Goal: Book appointment/travel/reservation

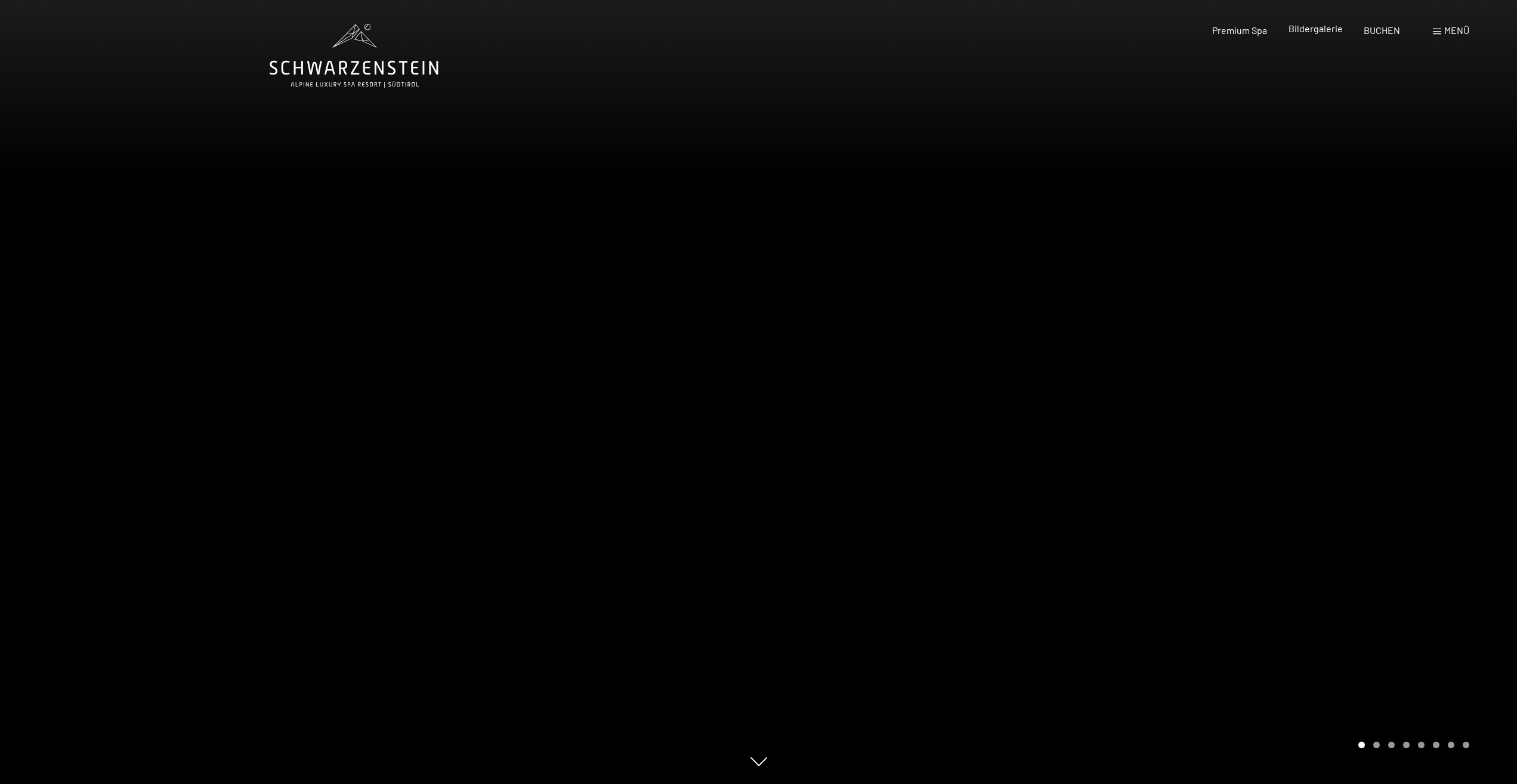
click at [1325, 31] on span "Bildergalerie" at bounding box center [1315, 28] width 54 height 11
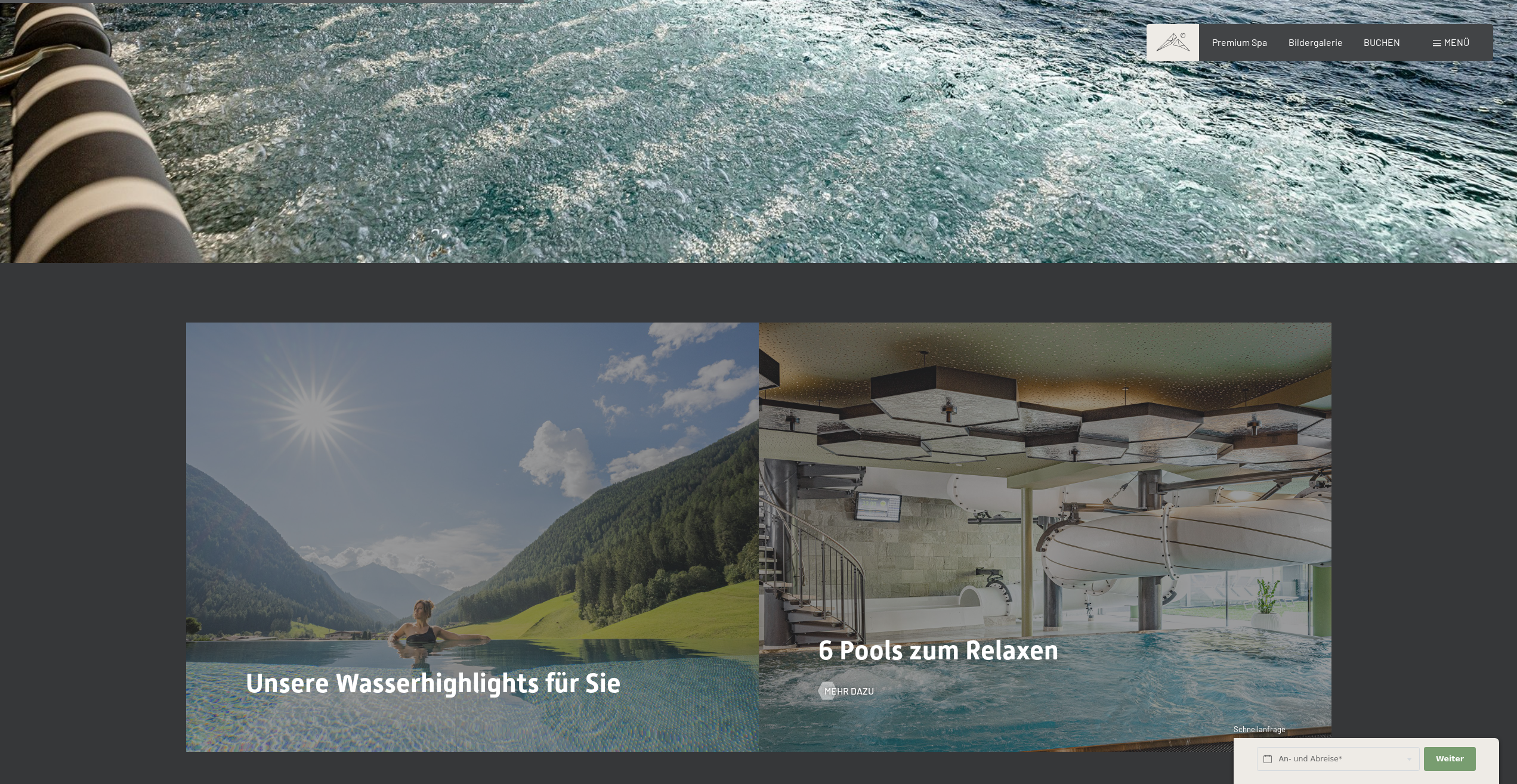
scroll to position [3771, 0]
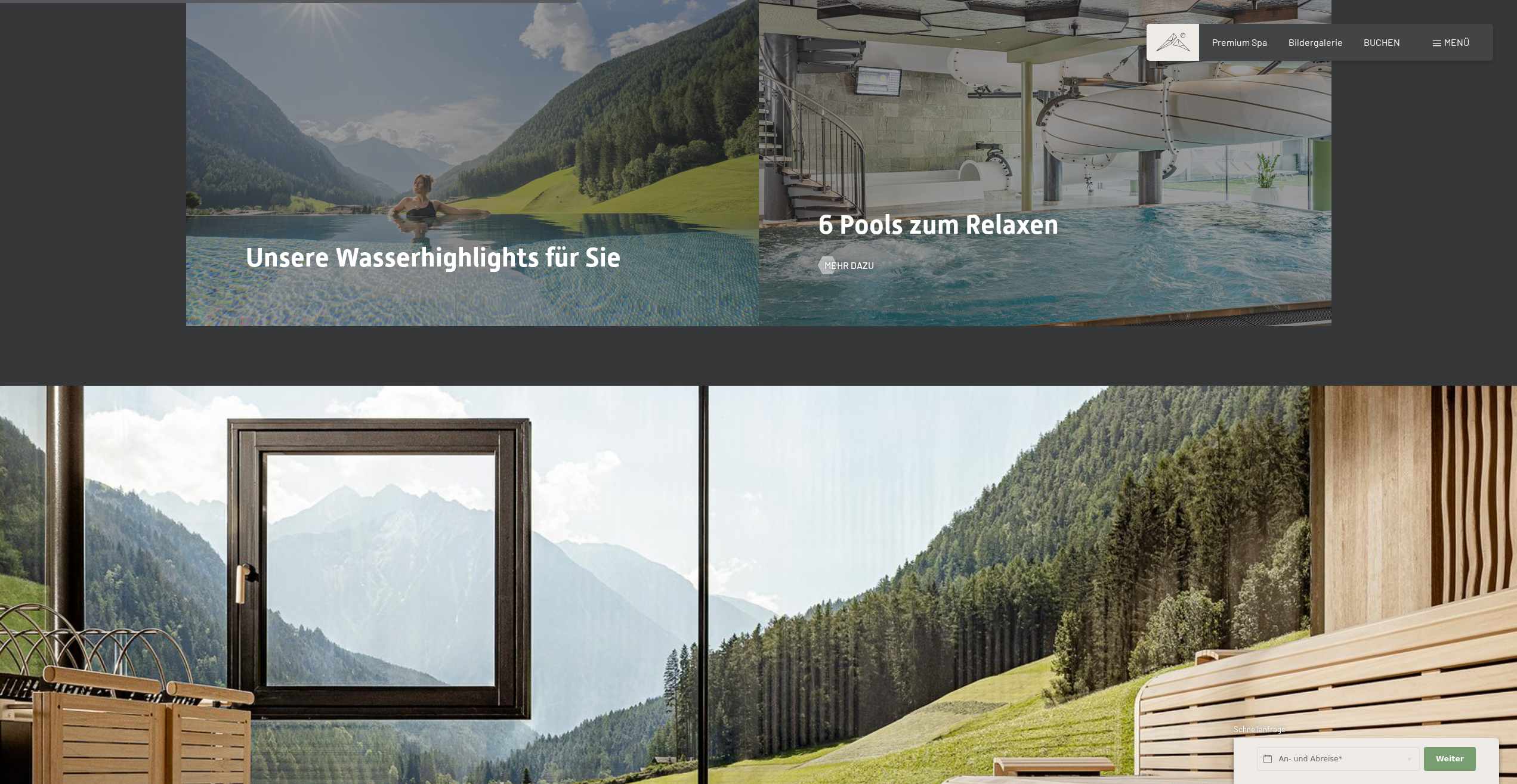
click at [921, 228] on span "6 Pools zum Relaxen" at bounding box center [939, 224] width 241 height 31
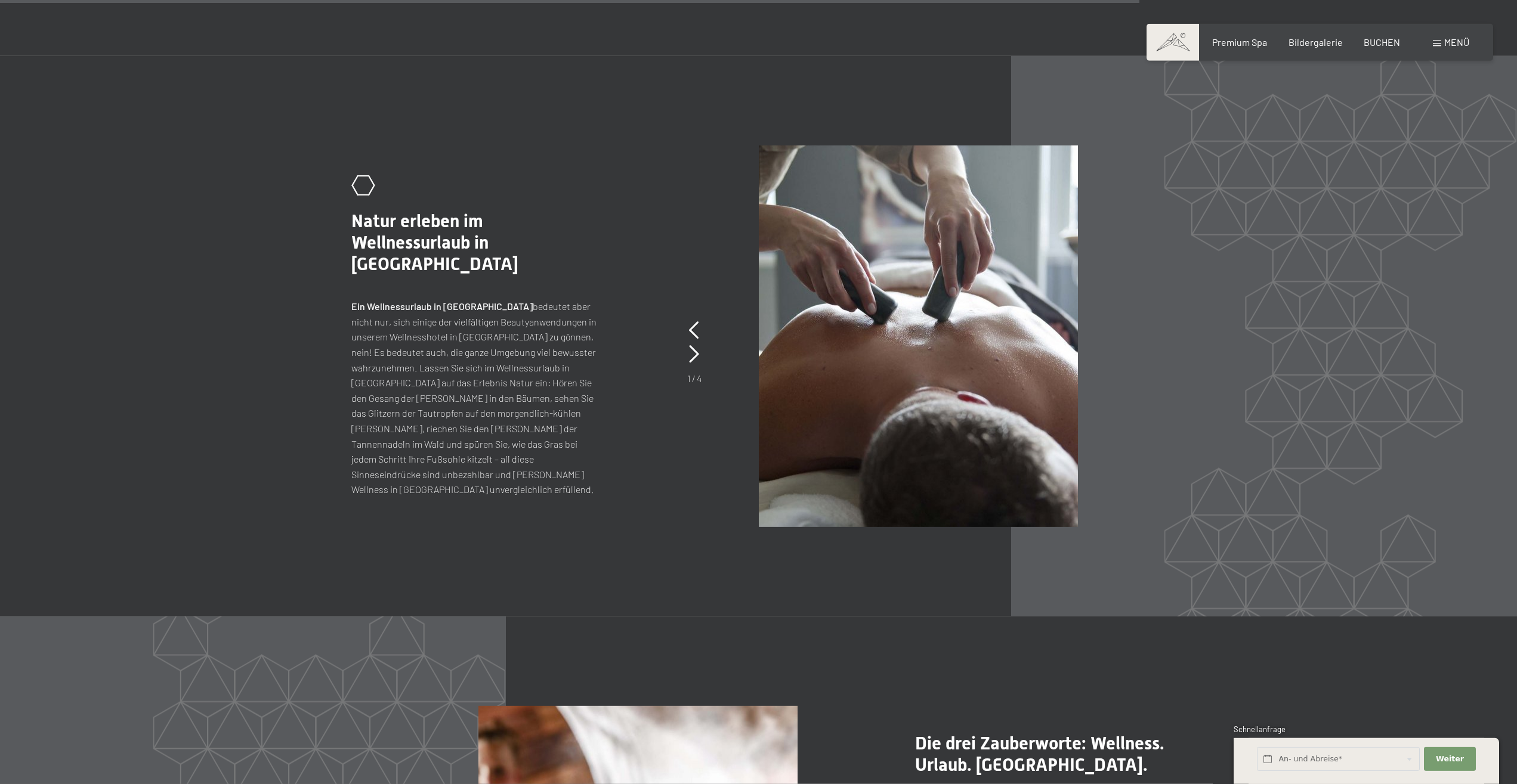
scroll to position [6509, 0]
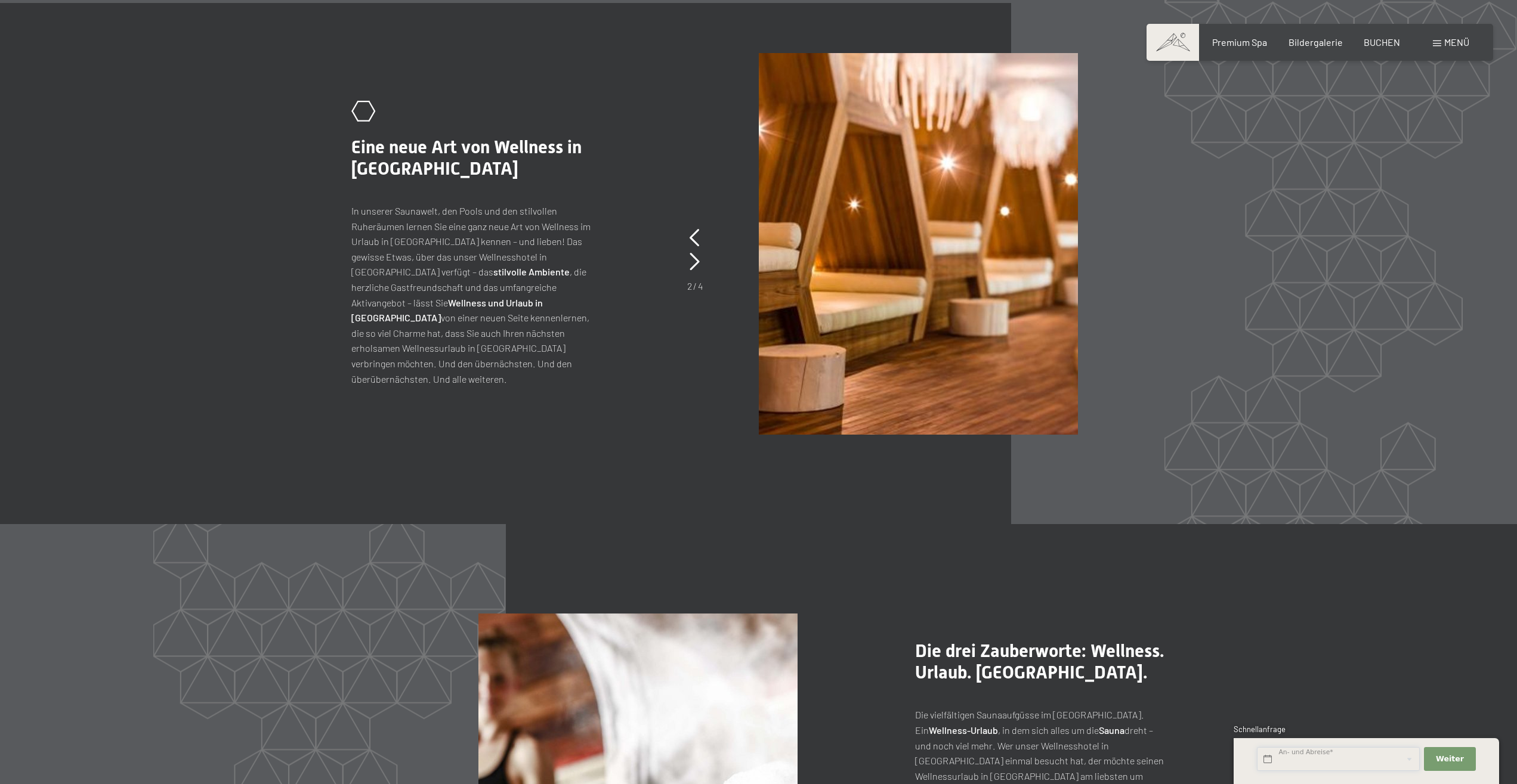
click at [1321, 757] on input "text" at bounding box center [1339, 759] width 163 height 25
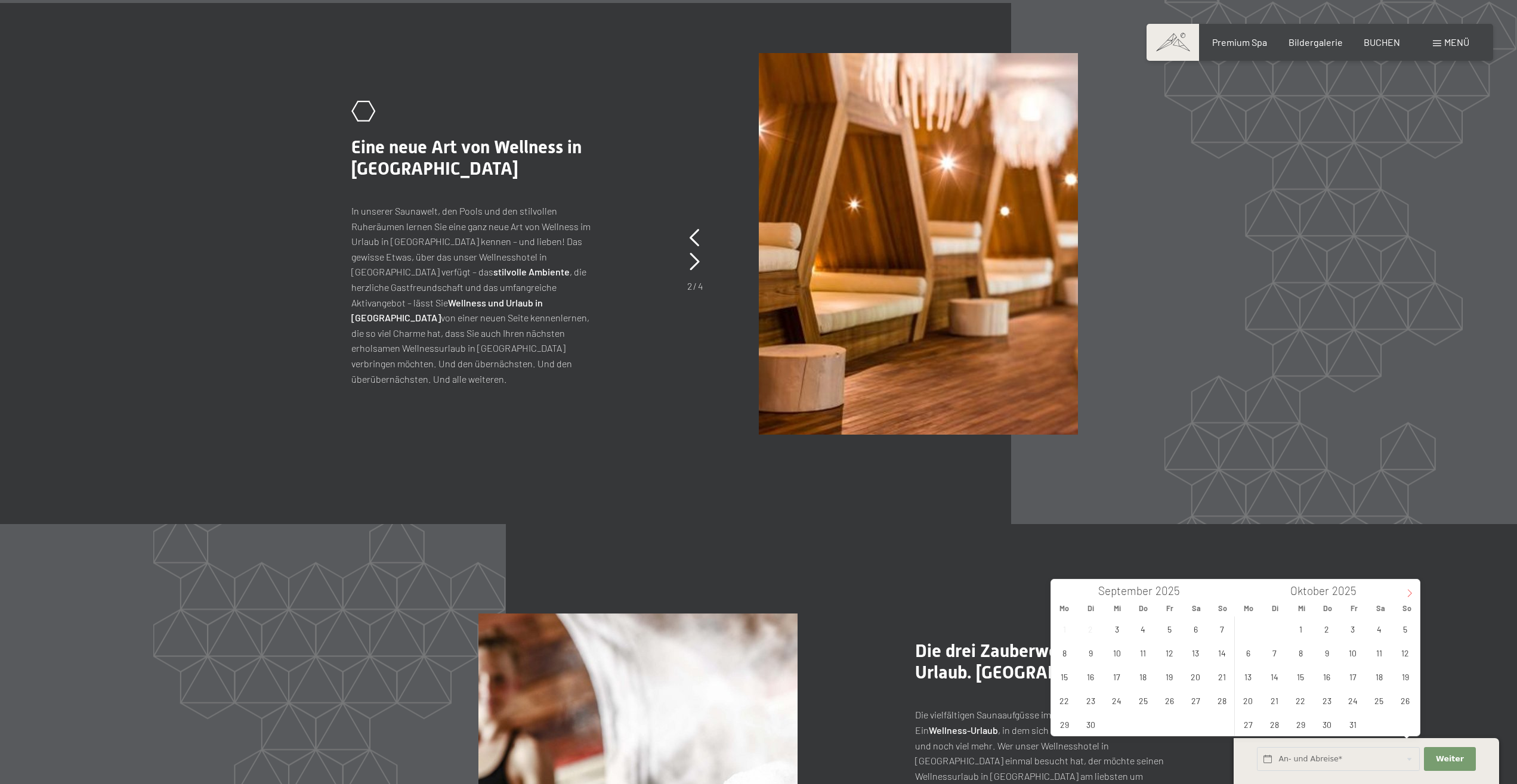
click at [1413, 594] on icon at bounding box center [1409, 593] width 9 height 9
click at [1352, 703] on span "26" at bounding box center [1352, 701] width 24 height 24
type input "Fr. 26.12.2025"
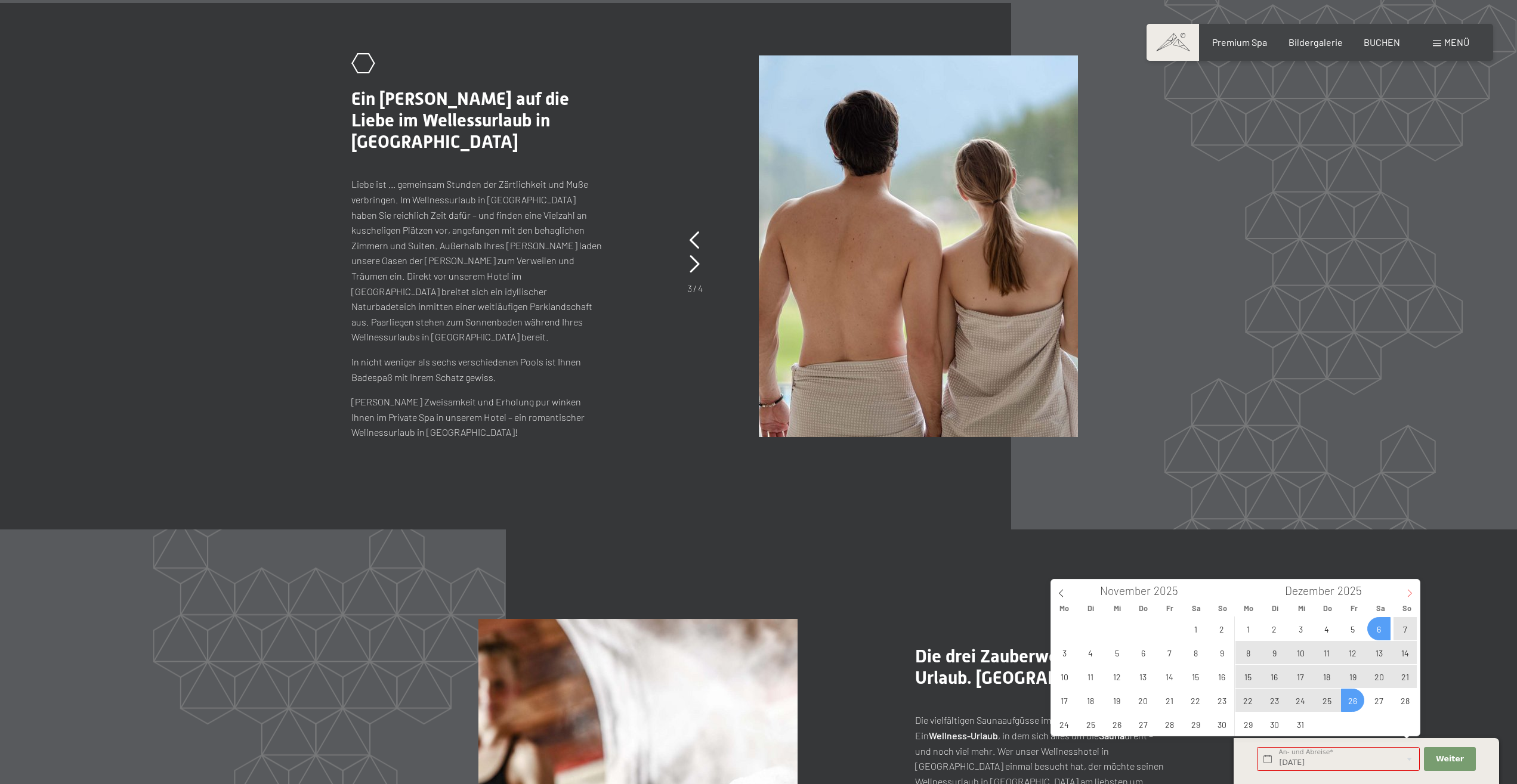
click at [1411, 591] on icon at bounding box center [1409, 593] width 9 height 9
type input "2026"
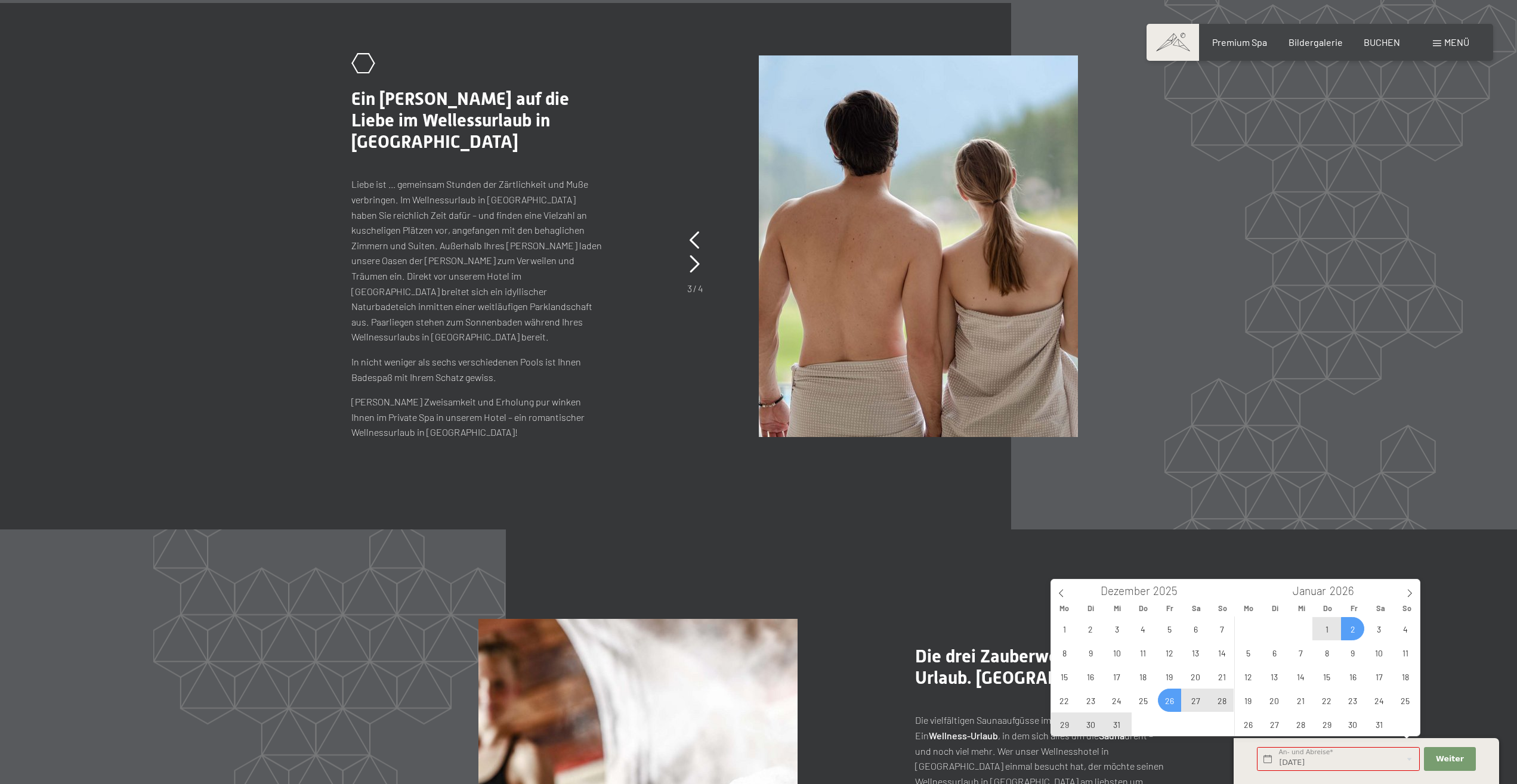
click at [1358, 626] on span "2" at bounding box center [1352, 629] width 24 height 24
type input "Fr. 26.12.2025 - Fr. 02.01.2026"
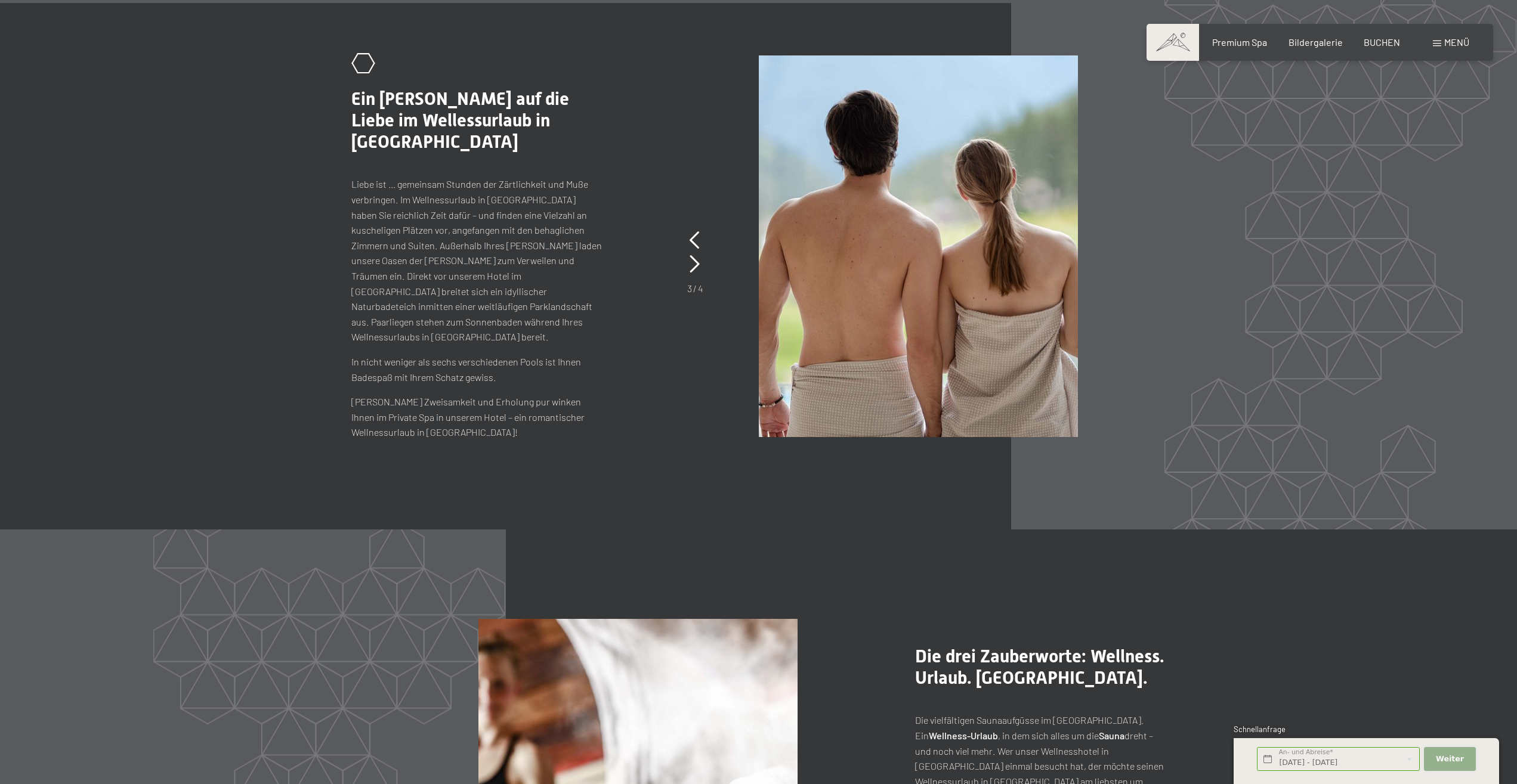
click at [1446, 755] on span "Weiter" at bounding box center [1450, 758] width 28 height 10
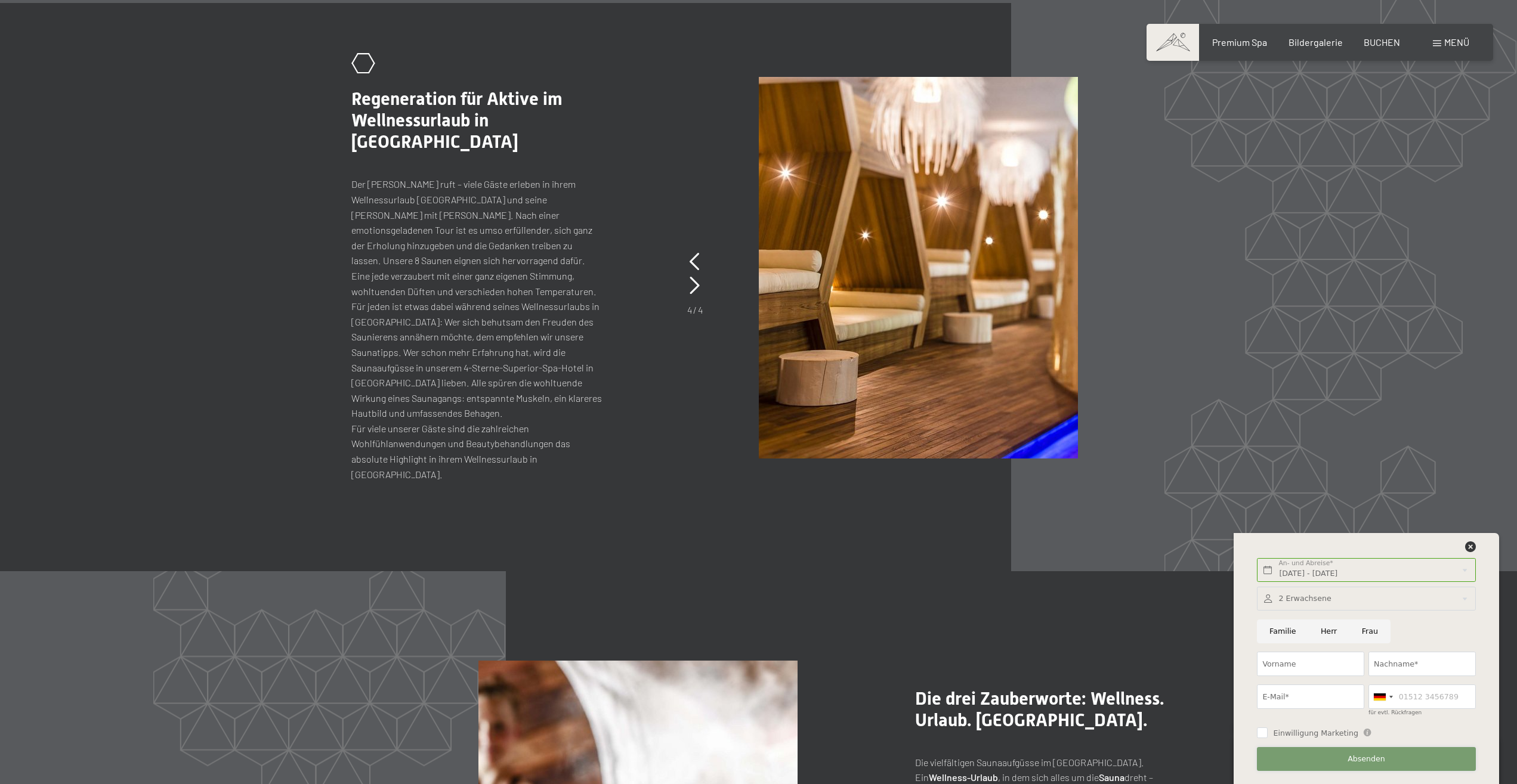
click at [1323, 757] on button "Absenden" at bounding box center [1366, 759] width 218 height 25
